Goal: Transaction & Acquisition: Download file/media

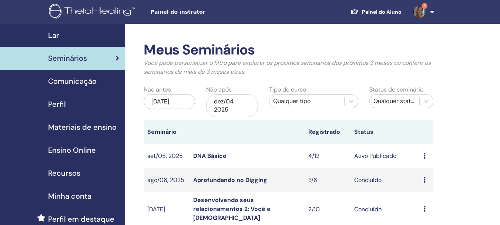
click at [207, 156] on font "DNA Básico" at bounding box center [209, 156] width 33 height 8
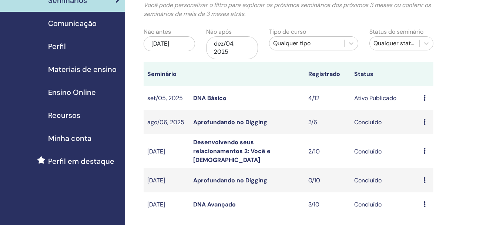
scroll to position [74, 0]
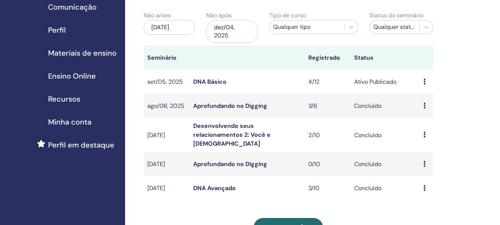
click at [208, 80] on font "DNA Básico" at bounding box center [209, 82] width 33 height 8
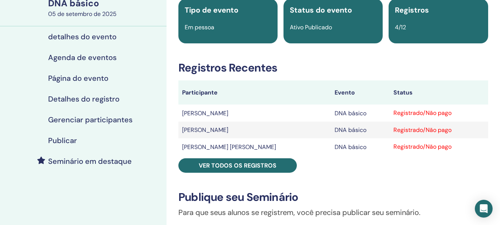
scroll to position [74, 0]
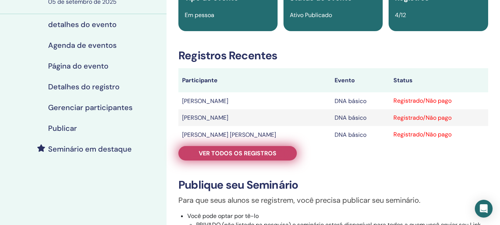
click at [228, 155] on font "Ver todos os registros" at bounding box center [238, 153] width 78 height 8
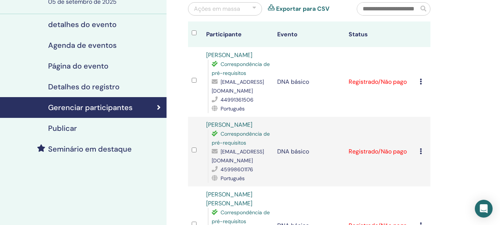
click at [420, 83] on icon at bounding box center [421, 81] width 2 height 6
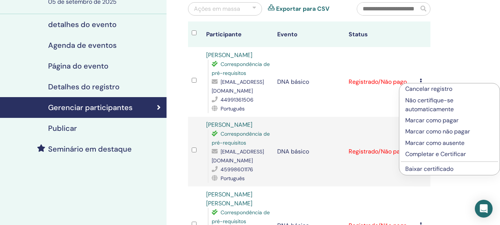
click at [429, 168] on font "Baixar certificado" at bounding box center [429, 169] width 48 height 8
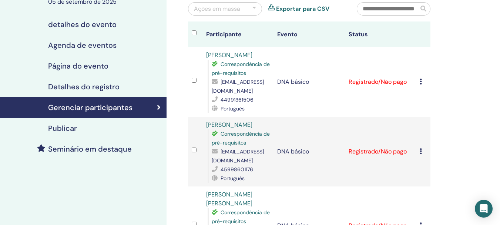
click at [422, 151] on div "Cancelar registro Não certifique-se automaticamente Marcar como pagar Marcar co…" at bounding box center [423, 151] width 7 height 9
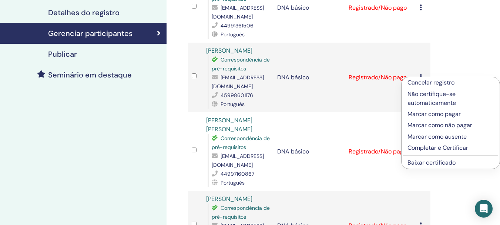
scroll to position [185, 0]
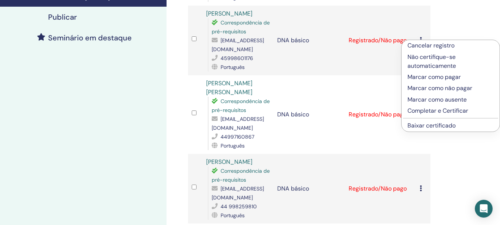
click at [426, 124] on font "Baixar certificado" at bounding box center [431, 125] width 48 height 8
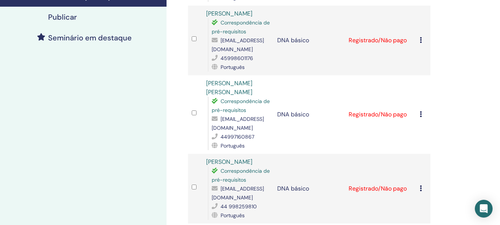
click at [421, 114] on icon at bounding box center [421, 114] width 2 height 6
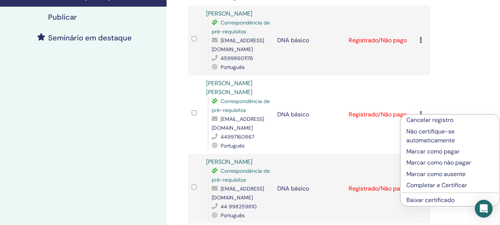
click at [434, 201] on font "Baixar certificado" at bounding box center [430, 200] width 48 height 8
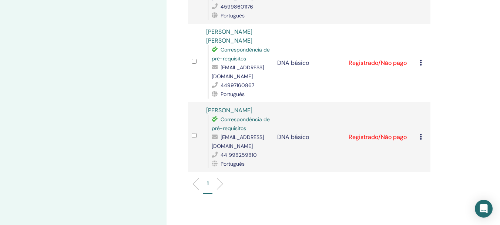
scroll to position [259, 0]
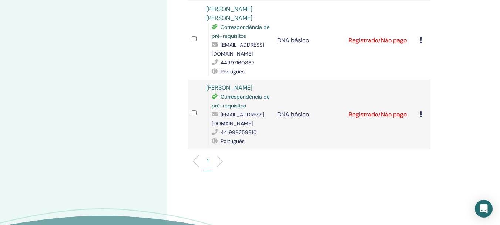
click at [420, 112] on icon at bounding box center [421, 114] width 2 height 6
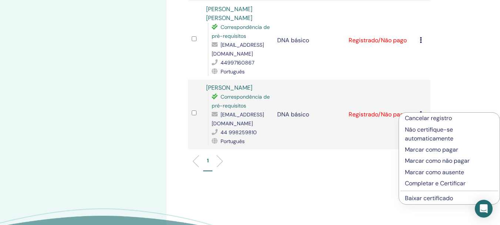
click at [431, 199] on font "Baixar certificado" at bounding box center [429, 198] width 48 height 8
